Goal: Obtain resource: Download file/media

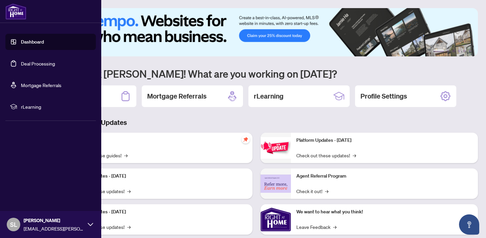
click at [24, 62] on link "Deal Processing" at bounding box center [38, 63] width 34 height 6
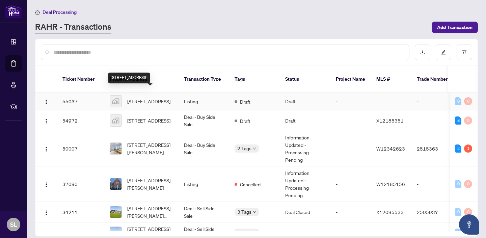
click at [144, 97] on span "20 Scottswood Lane, Caledonia, ON, Canada" at bounding box center [148, 100] width 43 height 7
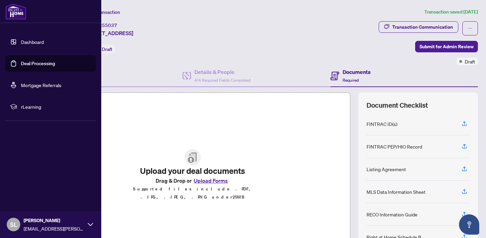
click at [21, 66] on link "Deal Processing" at bounding box center [38, 63] width 34 height 6
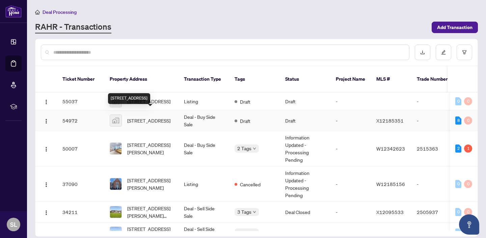
click at [148, 117] on span "[STREET_ADDRESS]" at bounding box center [148, 120] width 43 height 7
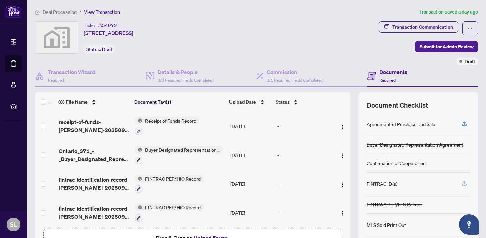
click at [463, 183] on icon "button" at bounding box center [464, 183] width 6 height 6
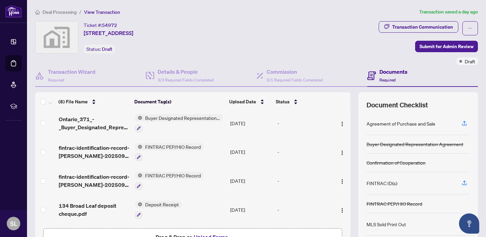
scroll to position [32, 0]
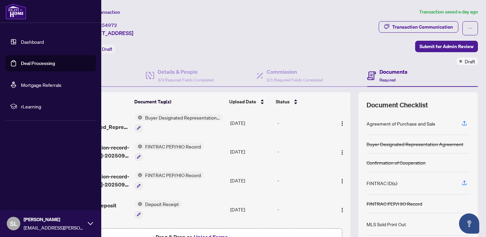
click at [23, 63] on link "Deal Processing" at bounding box center [38, 63] width 34 height 6
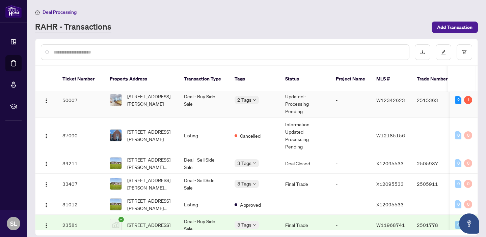
scroll to position [49, 0]
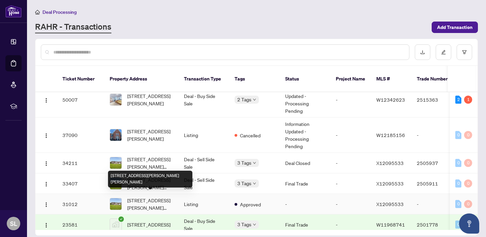
click at [150, 201] on span "7 Passmore St, Hamilton, Ontario L8G 3J2, Canada" at bounding box center [150, 204] width 46 height 15
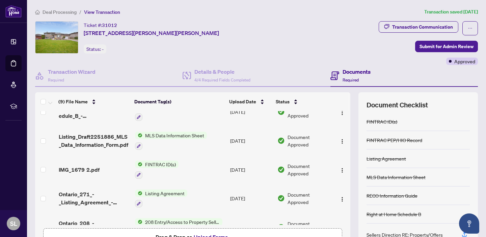
scroll to position [76, 0]
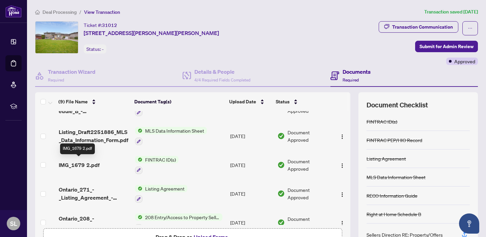
click at [76, 162] on span "IMG_1679 2.pdf" at bounding box center [79, 165] width 41 height 8
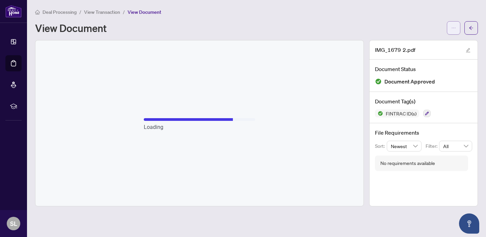
click at [452, 29] on icon "ellipsis" at bounding box center [453, 28] width 5 height 5
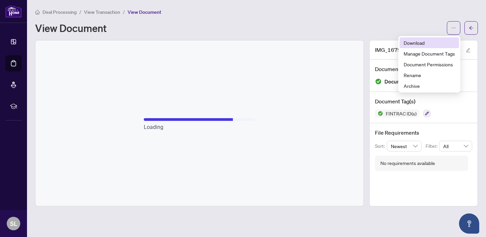
click at [415, 45] on span "Download" at bounding box center [428, 42] width 51 height 7
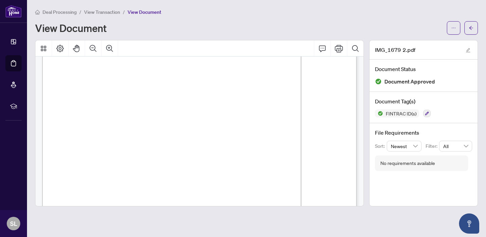
scroll to position [42, 0]
click at [469, 29] on icon "arrow-left" at bounding box center [470, 28] width 5 height 5
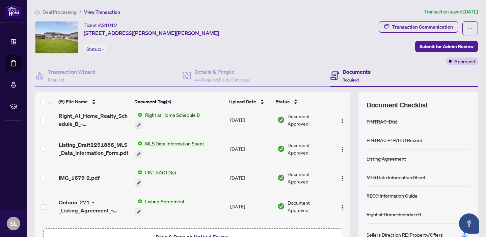
scroll to position [68, 0]
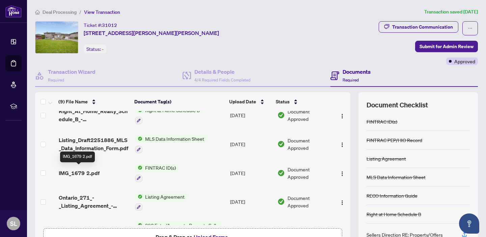
click at [82, 170] on span "IMG_1679 2.pdf" at bounding box center [79, 173] width 41 height 8
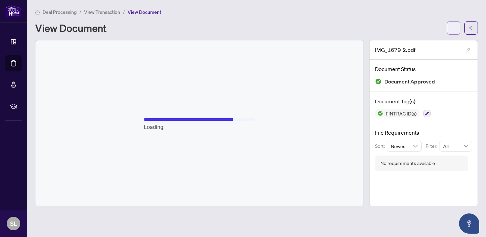
click at [454, 26] on icon "ellipsis" at bounding box center [453, 28] width 5 height 5
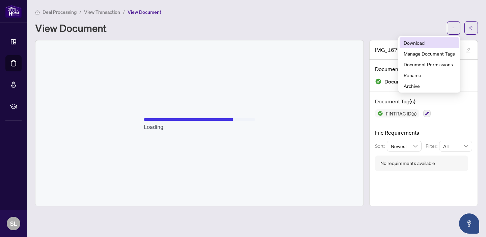
click at [414, 44] on span "Download" at bounding box center [428, 42] width 51 height 7
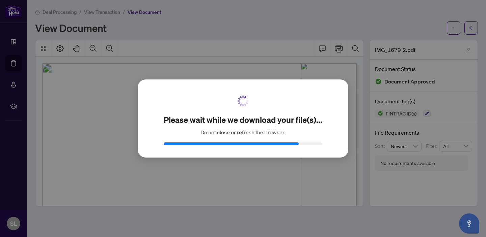
click at [11, 67] on div "Please wait while we download your file(s)... Do not close or refresh the brows…" at bounding box center [243, 118] width 486 height 237
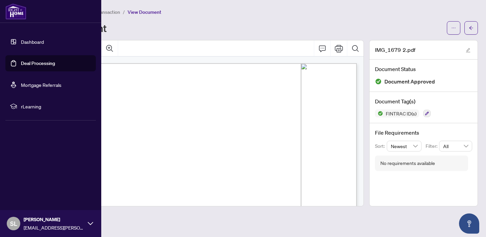
click at [40, 63] on link "Deal Processing" at bounding box center [38, 63] width 34 height 6
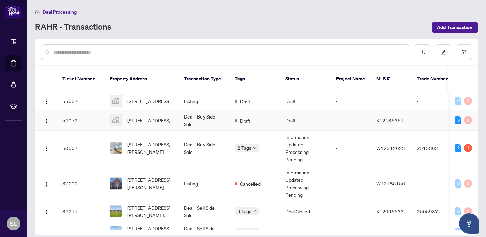
click at [190, 113] on td "Deal - Buy Side Sale" at bounding box center [203, 120] width 51 height 21
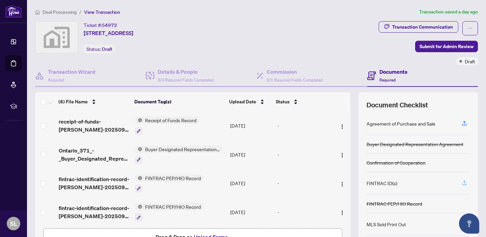
click at [464, 182] on icon "button" at bounding box center [464, 182] width 3 height 3
